Goal: Use online tool/utility: Utilize a website feature to perform a specific function

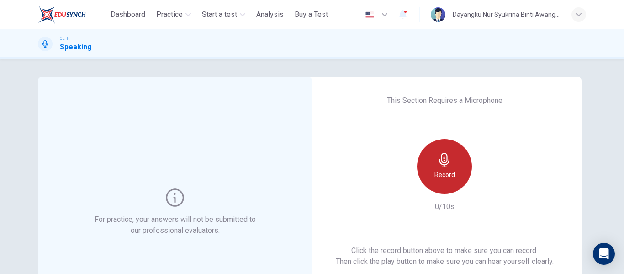
click at [451, 155] on div "Record" at bounding box center [444, 166] width 55 height 55
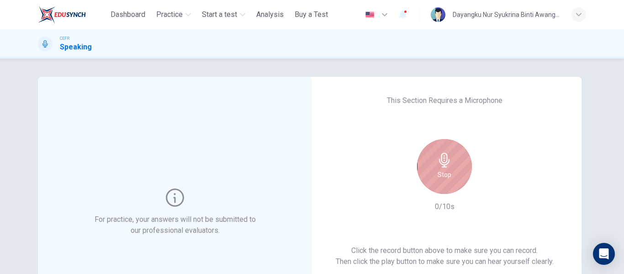
click at [451, 155] on div "Stop" at bounding box center [444, 166] width 55 height 55
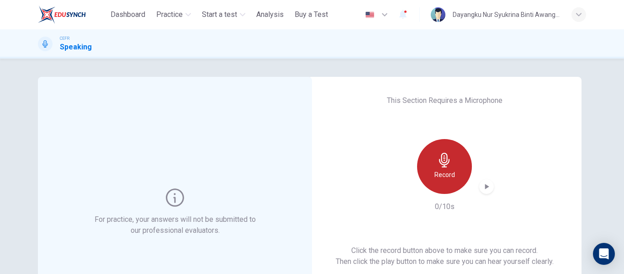
click at [441, 171] on h6 "Record" at bounding box center [444, 174] width 21 height 11
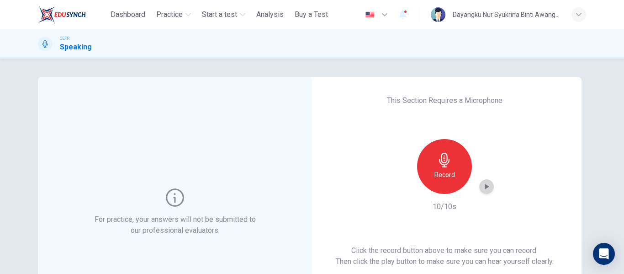
click at [482, 189] on icon "button" at bounding box center [486, 186] width 9 height 9
click at [483, 189] on icon "button" at bounding box center [486, 186] width 6 height 7
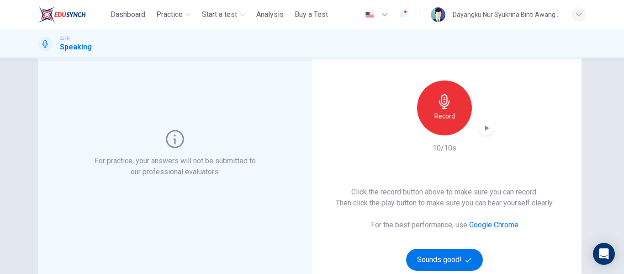
scroll to position [56, 0]
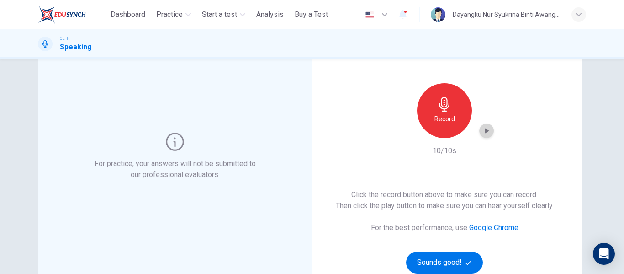
click at [483, 134] on icon "button" at bounding box center [486, 130] width 9 height 9
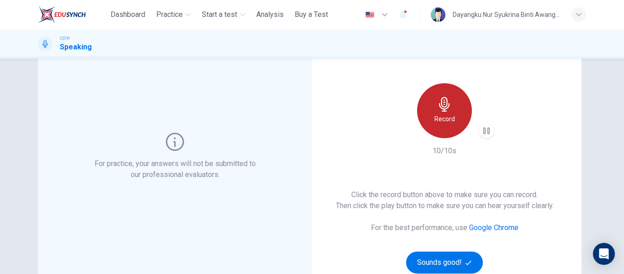
click at [449, 118] on h6 "Record" at bounding box center [444, 118] width 21 height 11
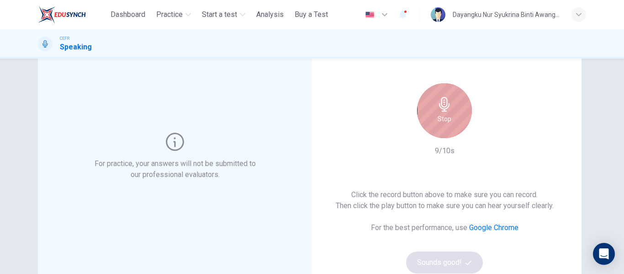
click at [449, 118] on div "Stop" at bounding box center [444, 110] width 55 height 55
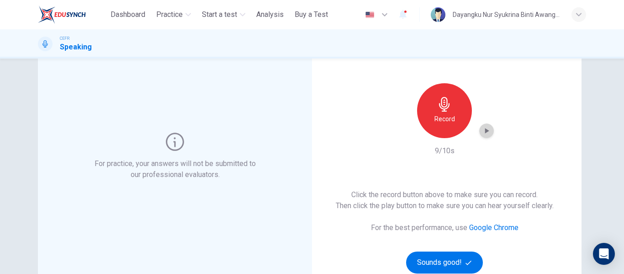
click at [486, 134] on icon "button" at bounding box center [486, 130] width 9 height 9
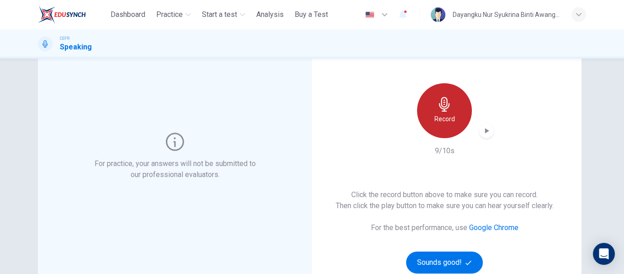
click at [435, 121] on h6 "Record" at bounding box center [444, 118] width 21 height 11
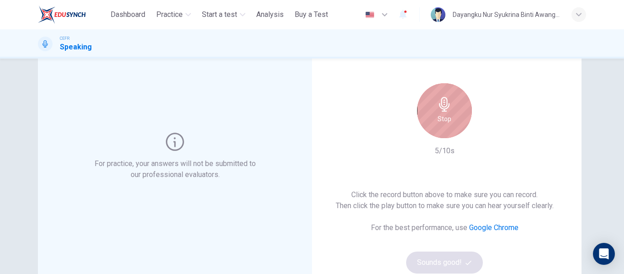
click at [435, 121] on div "Stop" at bounding box center [444, 110] width 55 height 55
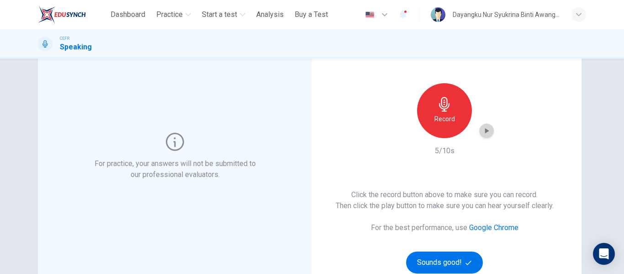
click at [482, 135] on icon "button" at bounding box center [486, 130] width 9 height 9
